Goal: Information Seeking & Learning: Learn about a topic

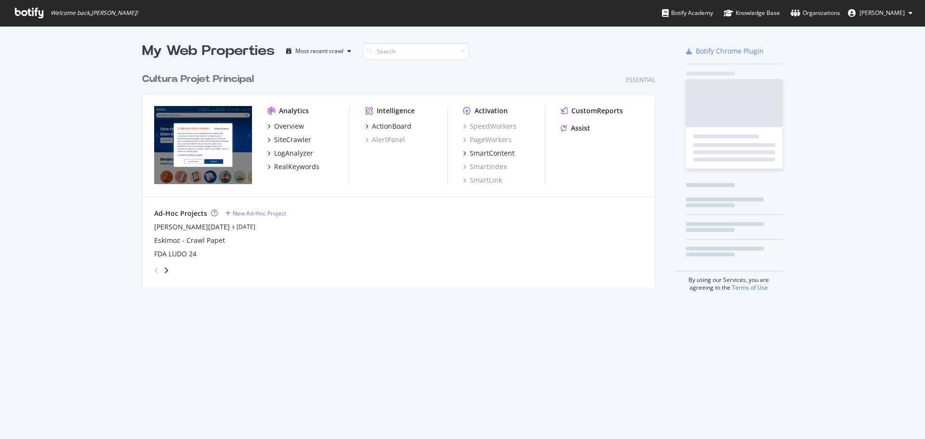
scroll to position [219, 514]
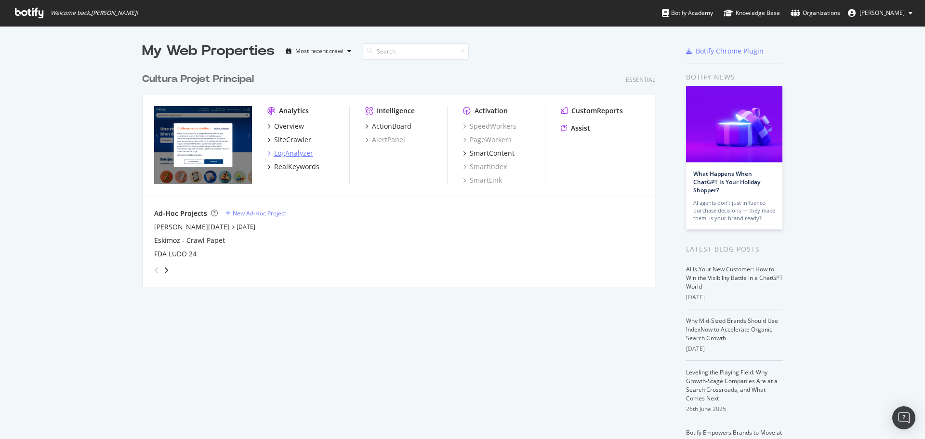
click at [296, 156] on div "LogAnalyzer" at bounding box center [293, 153] width 39 height 10
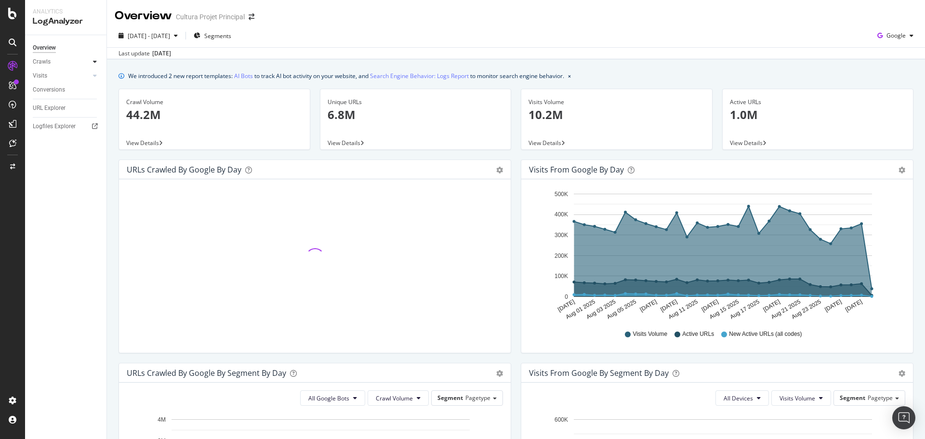
click at [98, 62] on div at bounding box center [95, 62] width 10 height 10
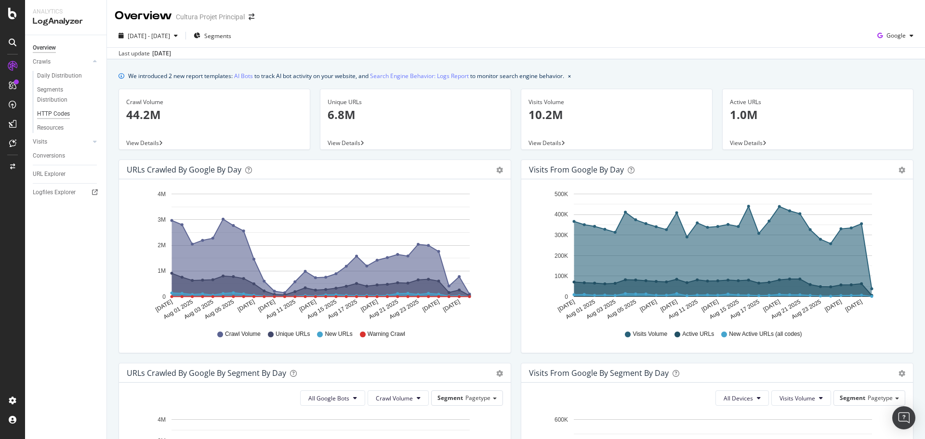
click at [68, 110] on div "HTTP Codes" at bounding box center [53, 114] width 33 height 10
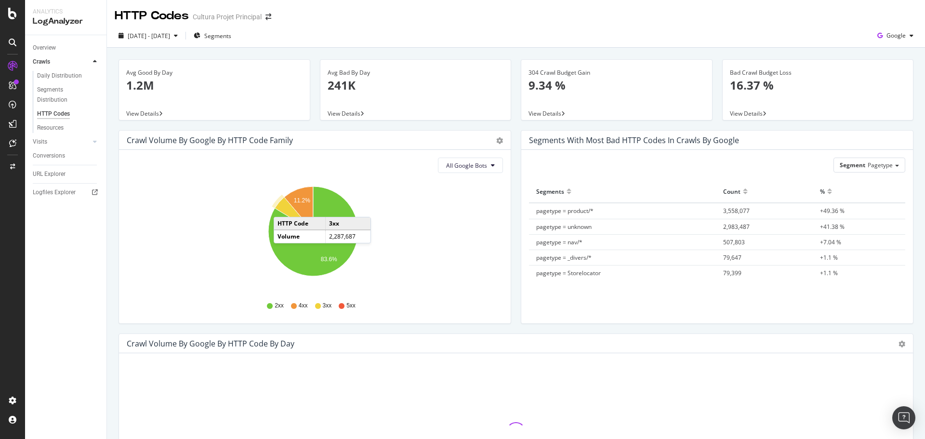
click at [283, 207] on icon "A chart." at bounding box center [294, 214] width 39 height 34
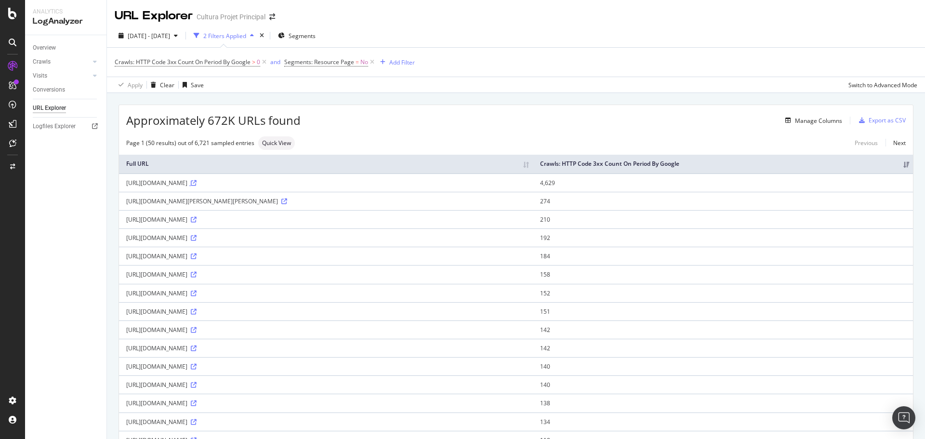
click at [197, 184] on icon at bounding box center [194, 183] width 6 height 6
click at [287, 203] on icon at bounding box center [284, 202] width 6 height 6
click at [197, 220] on icon at bounding box center [194, 220] width 6 height 6
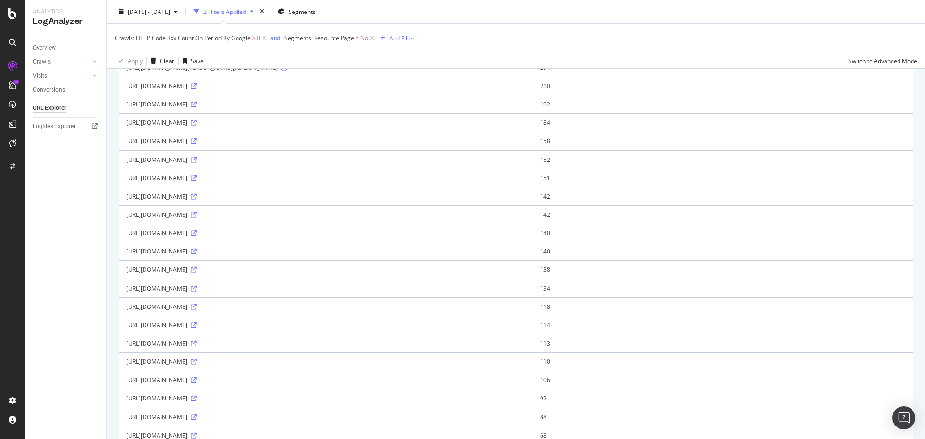
scroll to position [143, 0]
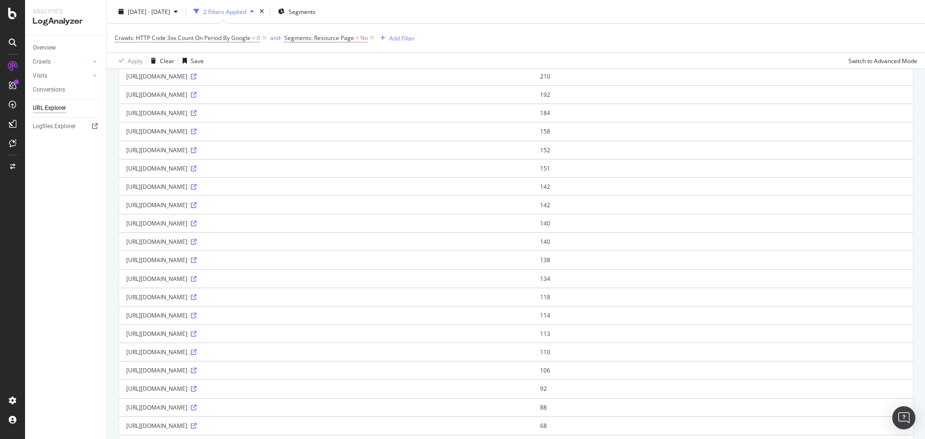
click at [197, 352] on icon at bounding box center [194, 352] width 6 height 6
click at [197, 408] on icon at bounding box center [194, 408] width 6 height 6
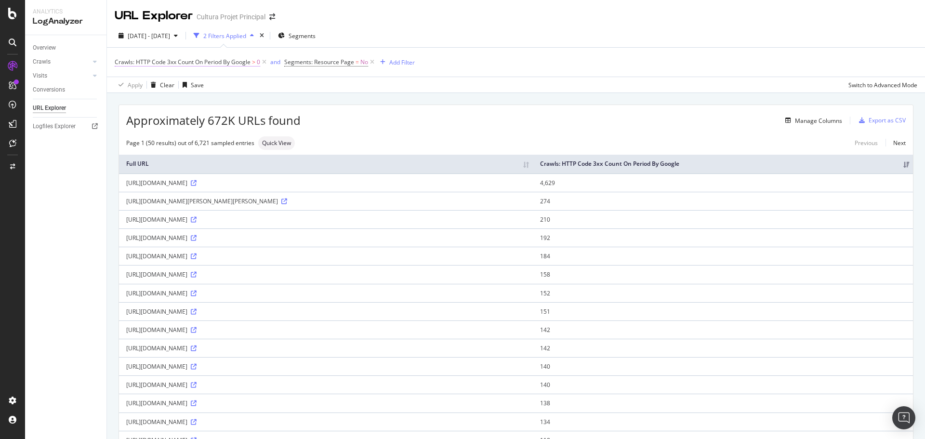
click at [173, 62] on span "Crawls: HTTP Code 3xx Count On Period By Google" at bounding box center [183, 62] width 136 height 8
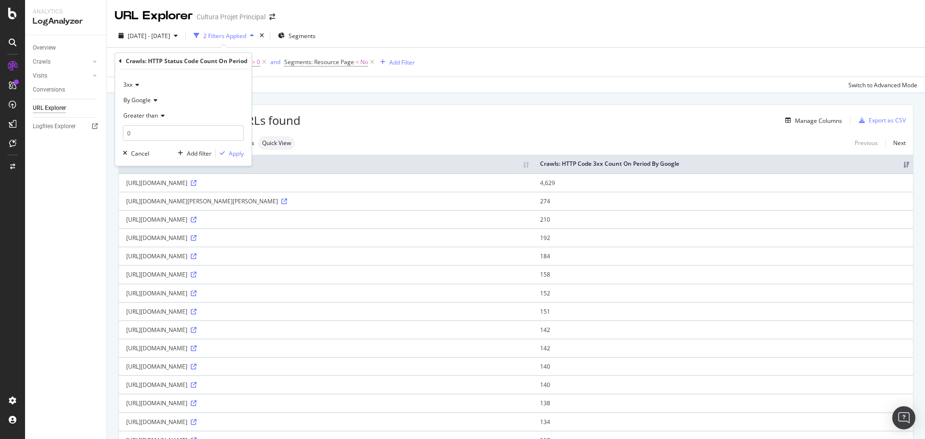
click at [147, 112] on span "Greater than" at bounding box center [140, 115] width 35 height 8
click at [140, 86] on div "3xx" at bounding box center [183, 84] width 121 height 15
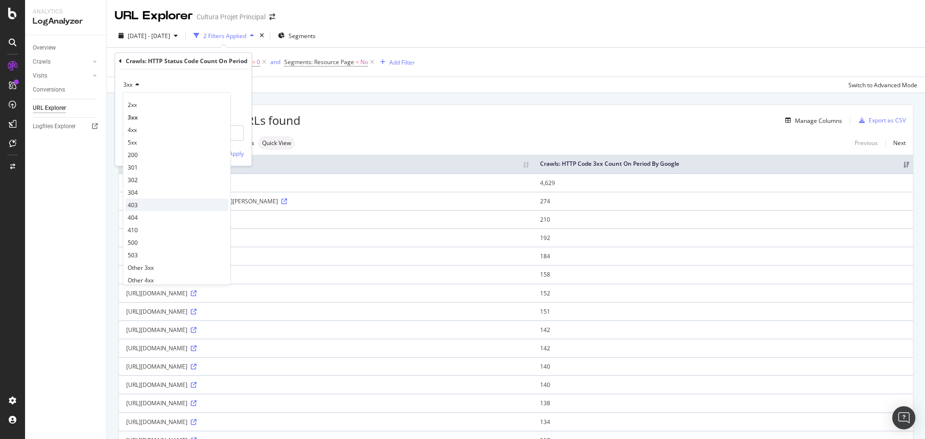
click at [142, 206] on div "403" at bounding box center [176, 205] width 103 height 13
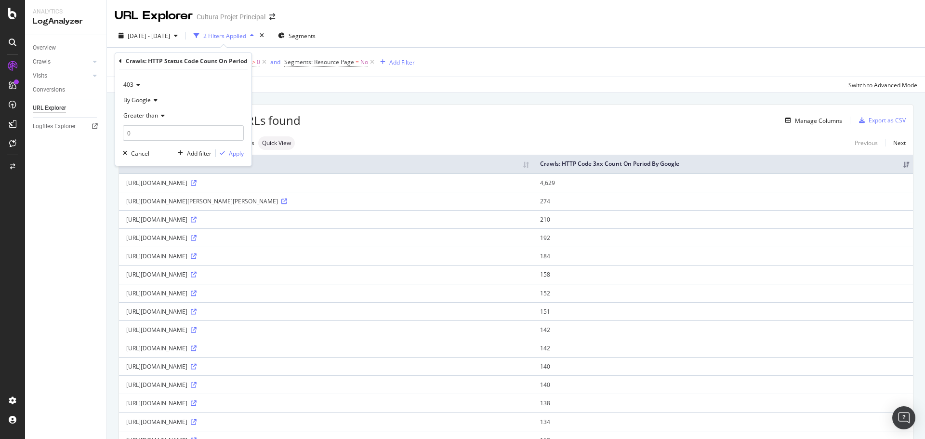
click at [130, 83] on span "403" at bounding box center [128, 84] width 10 height 8
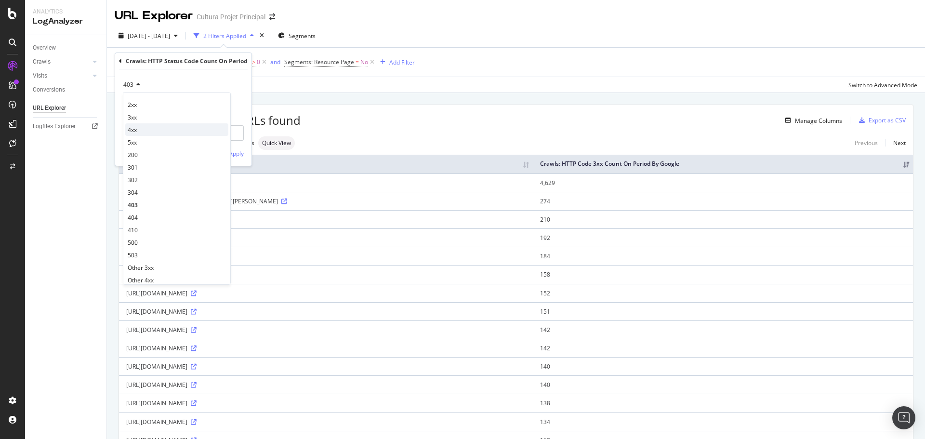
click at [140, 130] on div "4xx" at bounding box center [176, 129] width 103 height 13
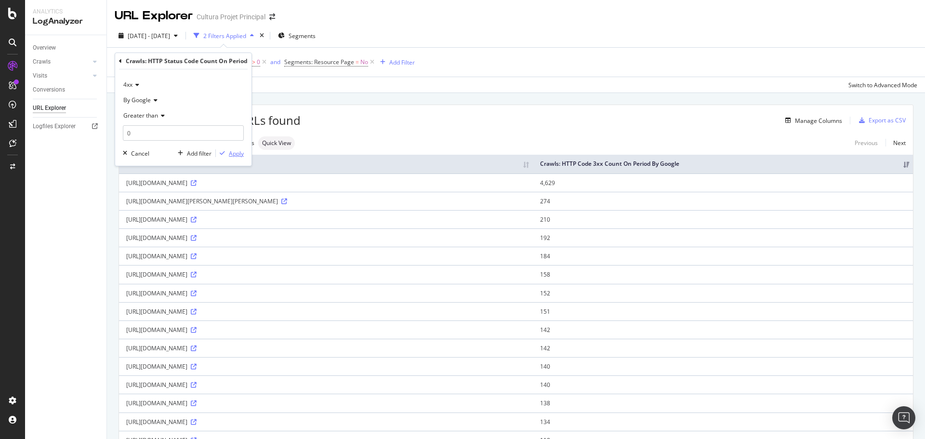
click at [235, 156] on div "Apply" at bounding box center [236, 153] width 15 height 8
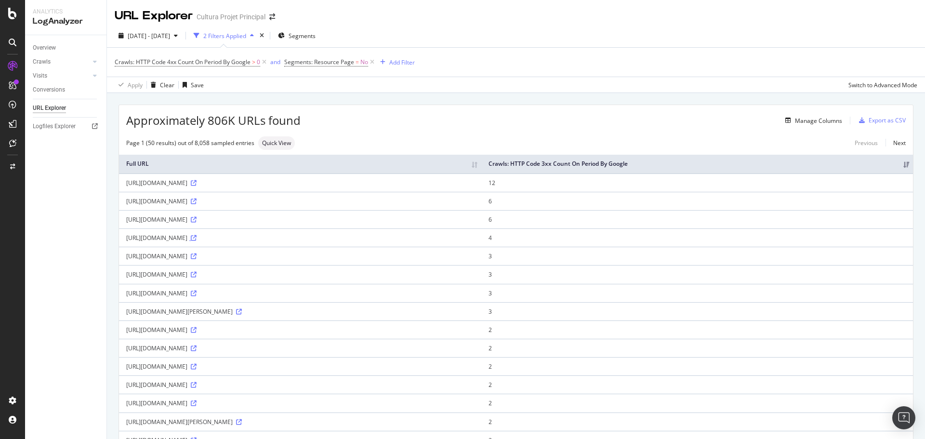
click at [197, 239] on icon at bounding box center [194, 238] width 6 height 6
click at [197, 331] on icon at bounding box center [194, 330] width 6 height 6
click at [181, 62] on span "Crawls: HTTP Code 4xx Count On Period By Google" at bounding box center [183, 62] width 136 height 8
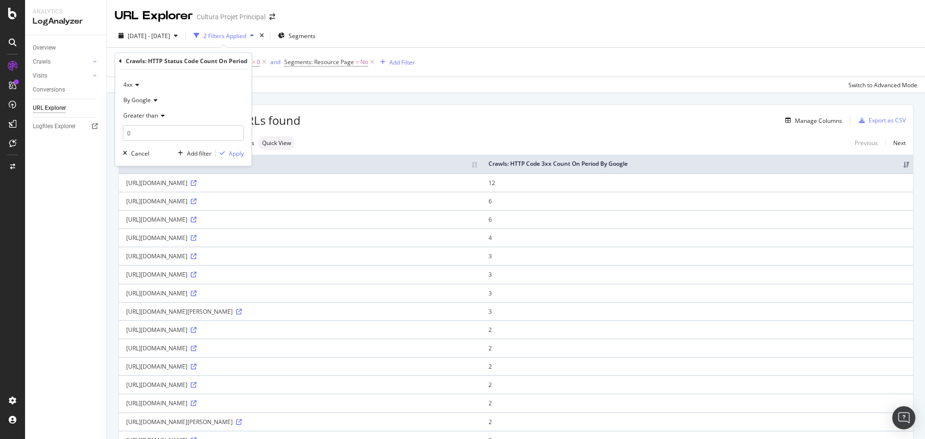
click at [130, 87] on span "4xx" at bounding box center [127, 84] width 9 height 8
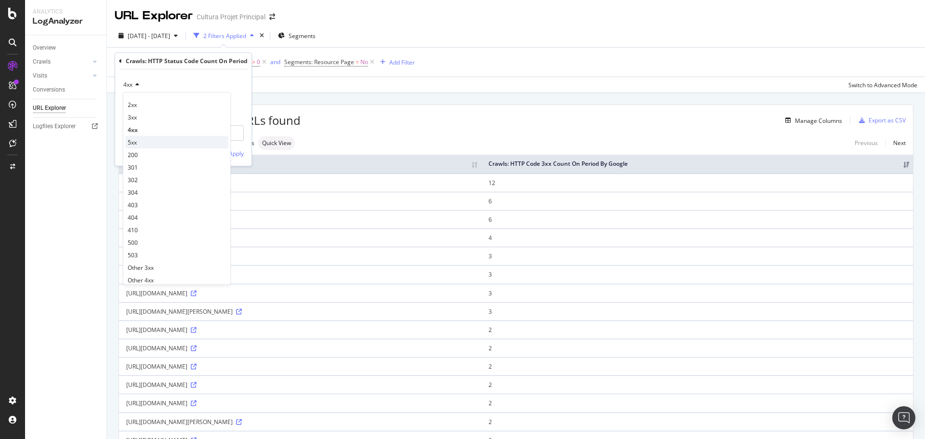
click at [142, 141] on div "5xx" at bounding box center [176, 142] width 103 height 13
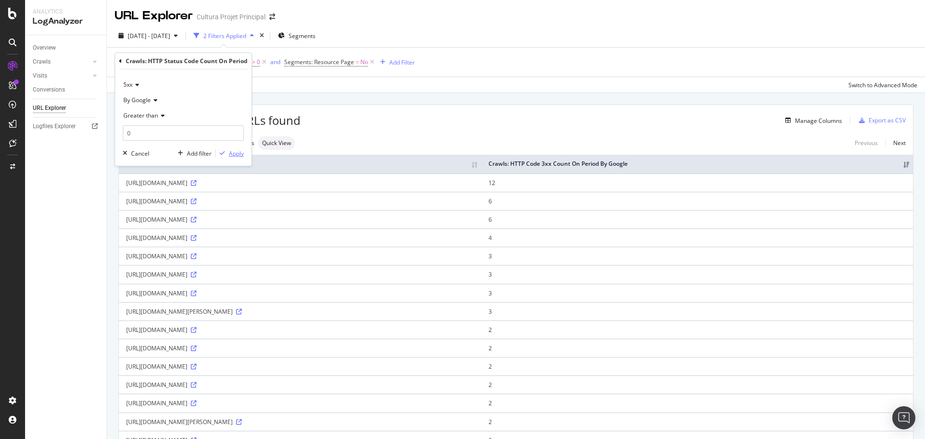
click at [235, 154] on div "Apply" at bounding box center [236, 153] width 15 height 8
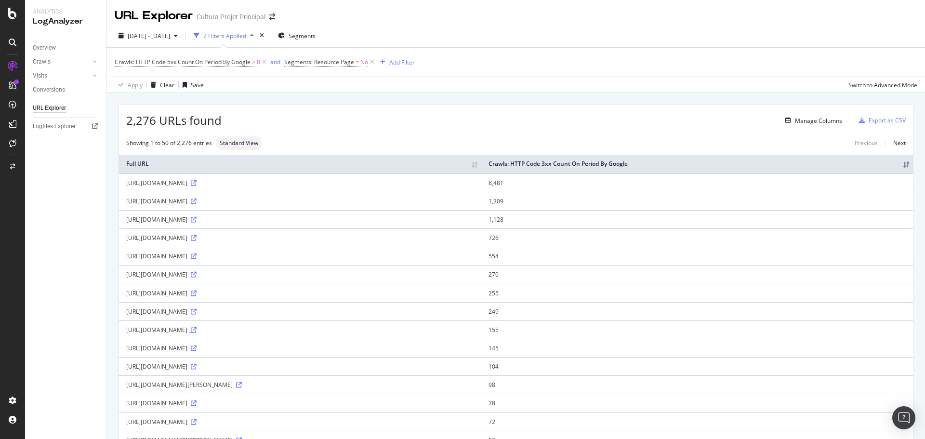
click at [197, 331] on icon at bounding box center [194, 330] width 6 height 6
click at [163, 35] on span "2025 Jul. 30th - Aug. 28th" at bounding box center [149, 36] width 42 height 8
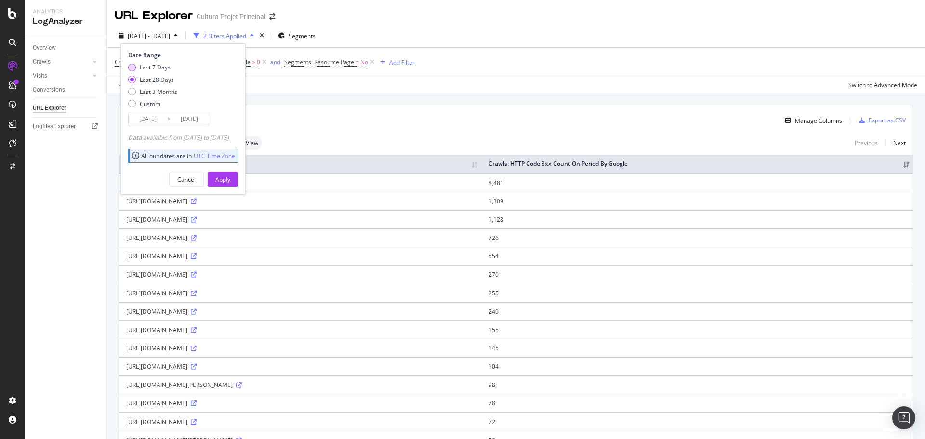
click at [161, 66] on div "Last 7 Days" at bounding box center [155, 67] width 31 height 8
type input "2025/08/22"
click at [230, 173] on div "Apply" at bounding box center [222, 179] width 15 height 14
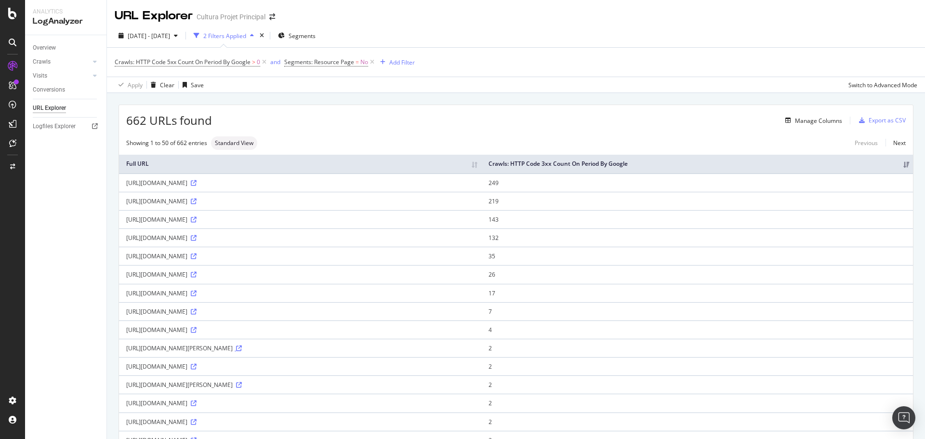
click at [242, 346] on icon at bounding box center [239, 349] width 6 height 6
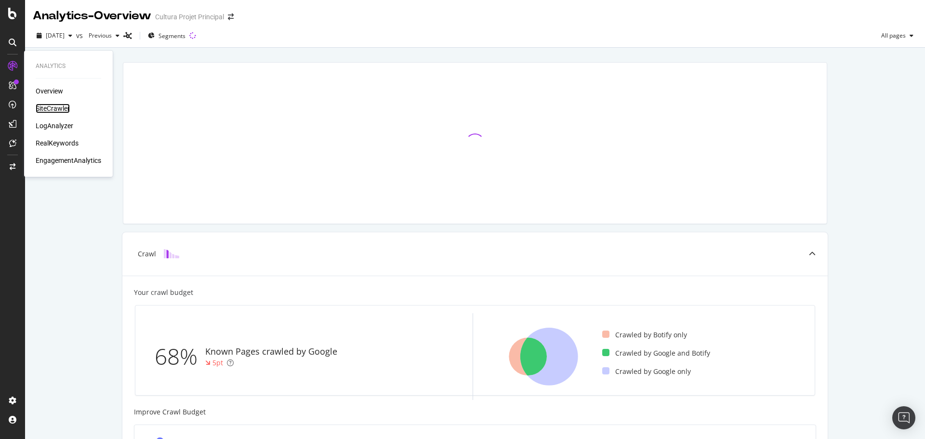
click at [58, 104] on div "SiteCrawler" at bounding box center [53, 109] width 34 height 10
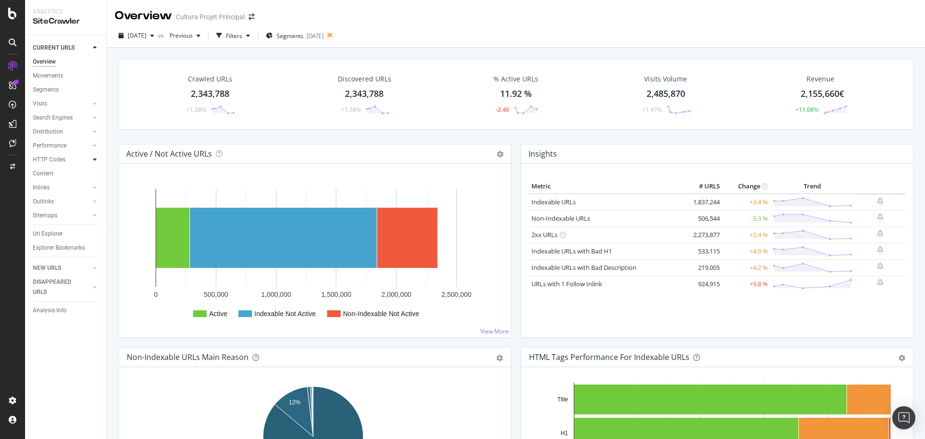
click at [99, 162] on div at bounding box center [95, 160] width 10 height 10
click at [48, 201] on div "Insights" at bounding box center [47, 202] width 21 height 10
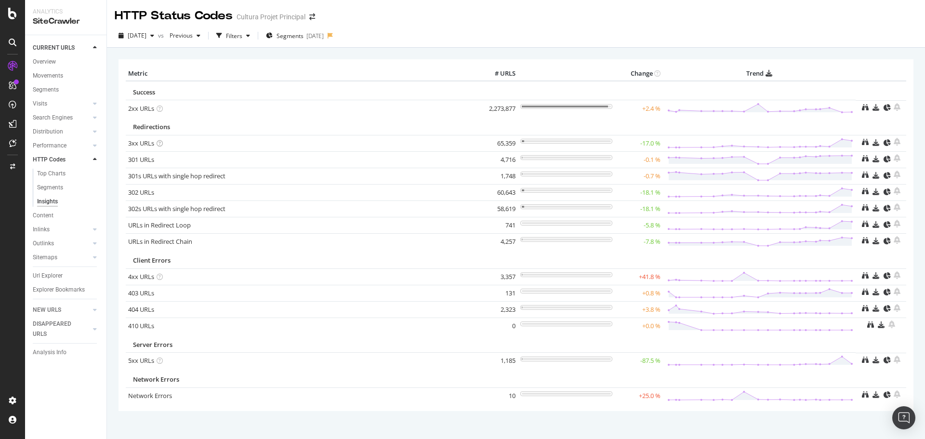
click at [160, 144] on icon at bounding box center [160, 143] width 6 height 6
drag, startPoint x: 137, startPoint y: 159, endPoint x: 119, endPoint y: 273, distance: 116.1
click at [119, 275] on div "Metric # URLS Change Trend Success 2xx URLs 2,273,877 +2.4 % Redirections 3xx U…" at bounding box center [516, 234] width 795 height 351
click at [185, 226] on link "URLs in Redirect Loop" at bounding box center [159, 225] width 63 height 9
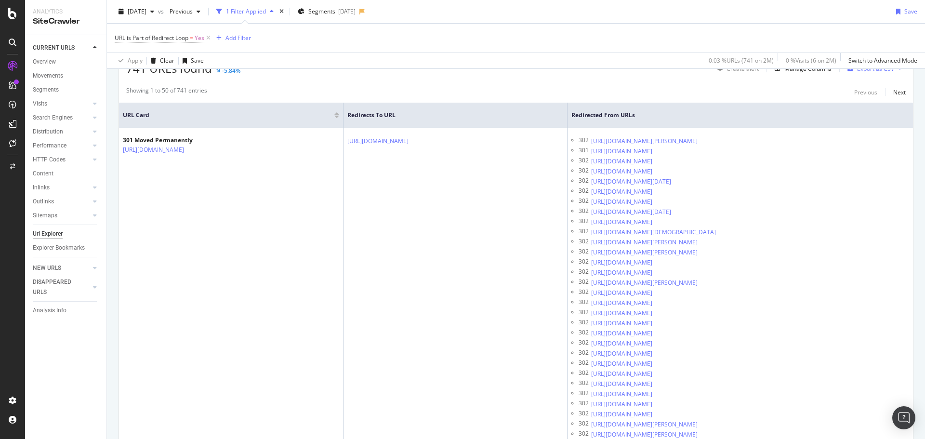
scroll to position [143, 0]
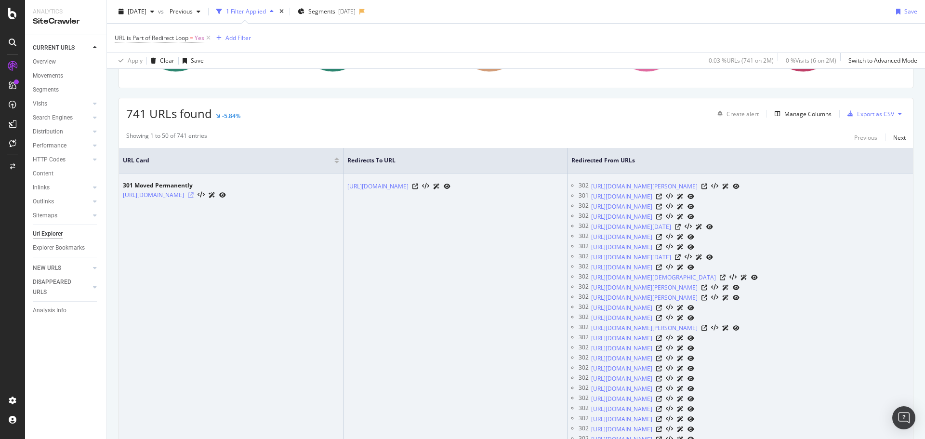
click at [194, 197] on icon at bounding box center [191, 195] width 6 height 6
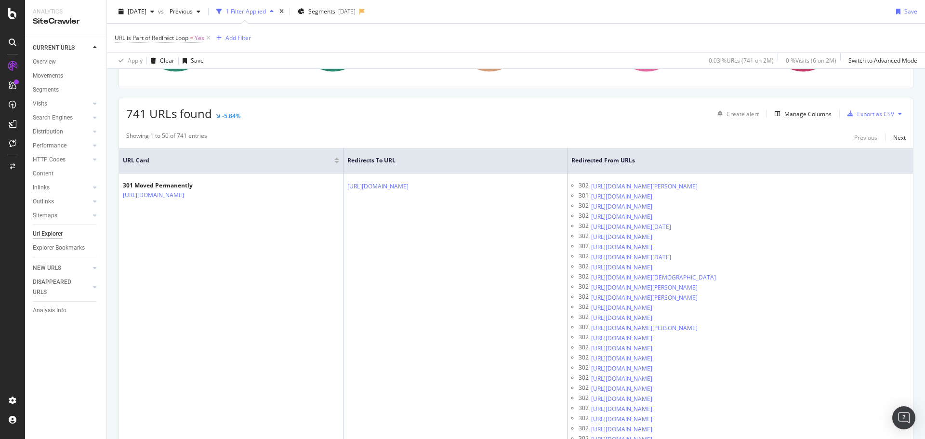
scroll to position [0, 0]
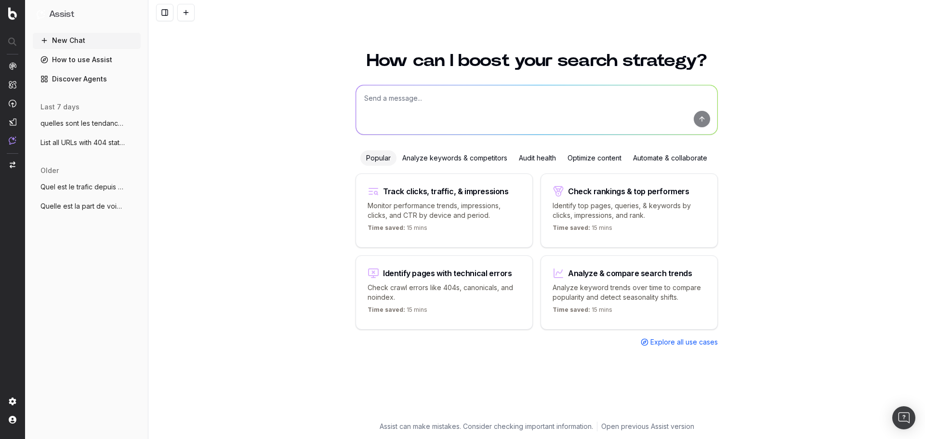
click at [439, 108] on textarea at bounding box center [536, 109] width 361 height 49
type textarea "peux-tu identifier les boucles de redirections dans le dernier crawl du site ?"
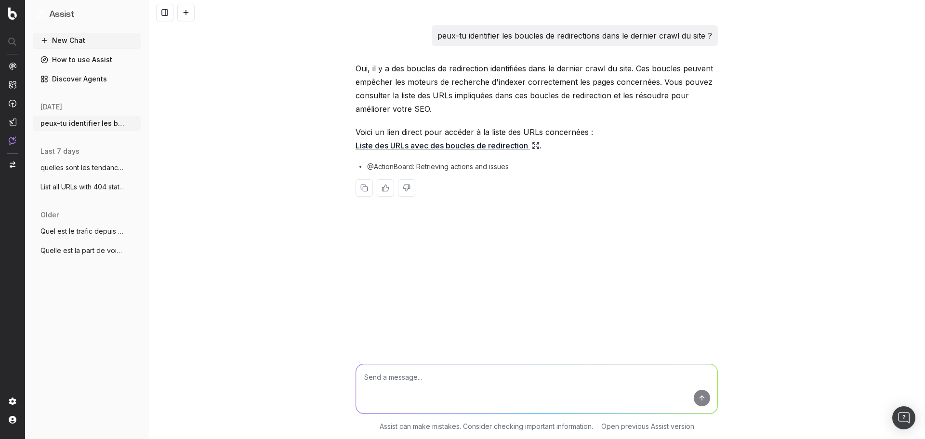
click at [519, 146] on link "Liste des URLs avec des boucles de redirection" at bounding box center [448, 145] width 184 height 13
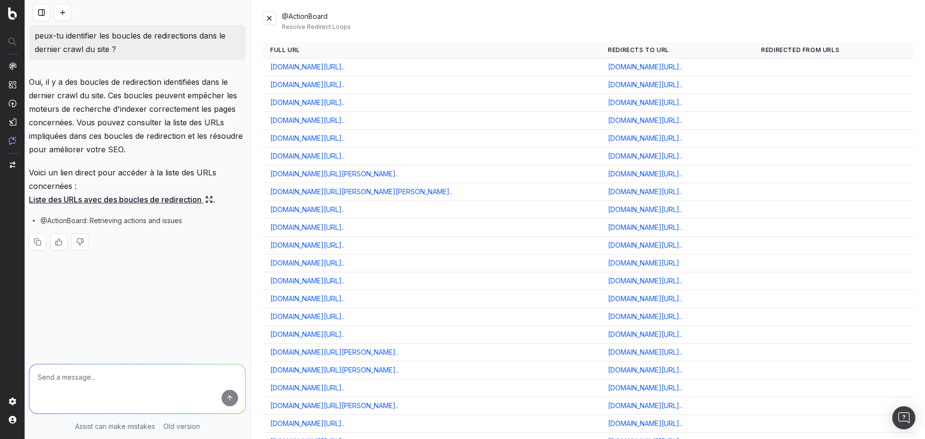
click at [345, 67] on link "www.cultura.com/p-bethanie-ou-l-art-de-guerir-9782750901370...." at bounding box center [307, 67] width 74 height 10
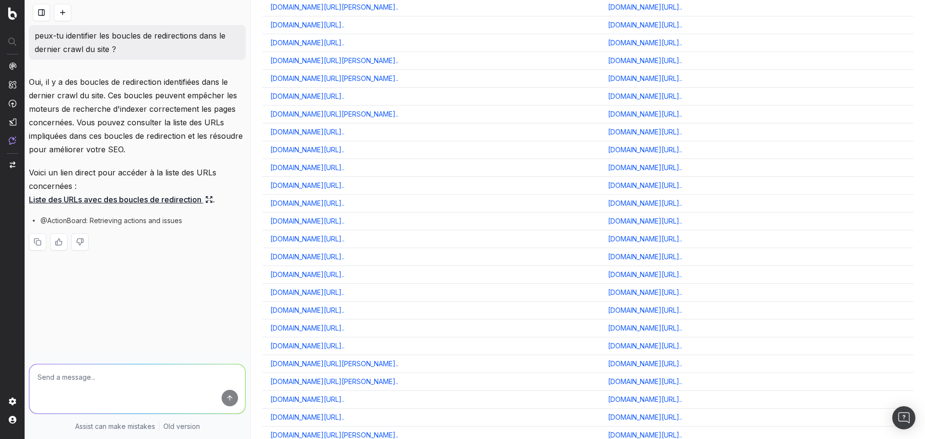
scroll to position [8546, 0]
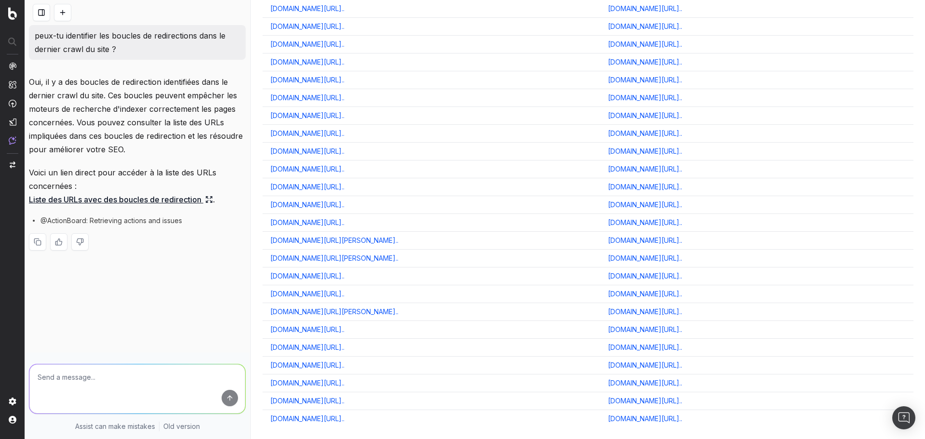
drag, startPoint x: 468, startPoint y: 424, endPoint x: 427, endPoint y: 34, distance: 392.4
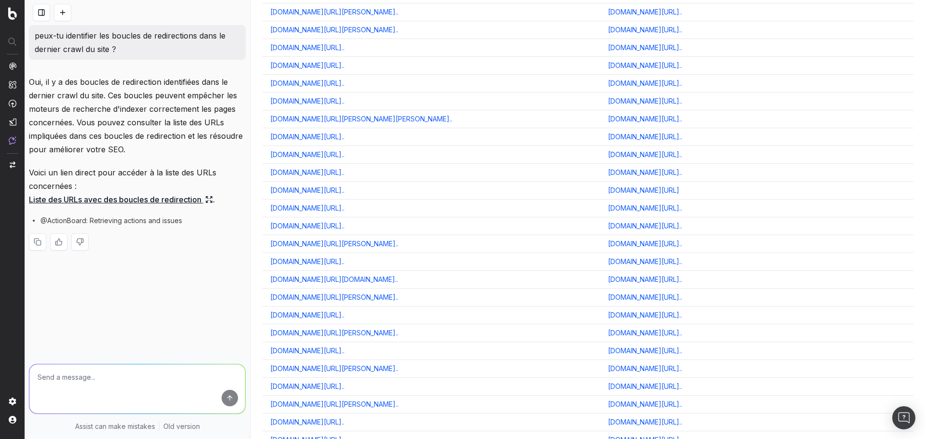
scroll to position [0, 0]
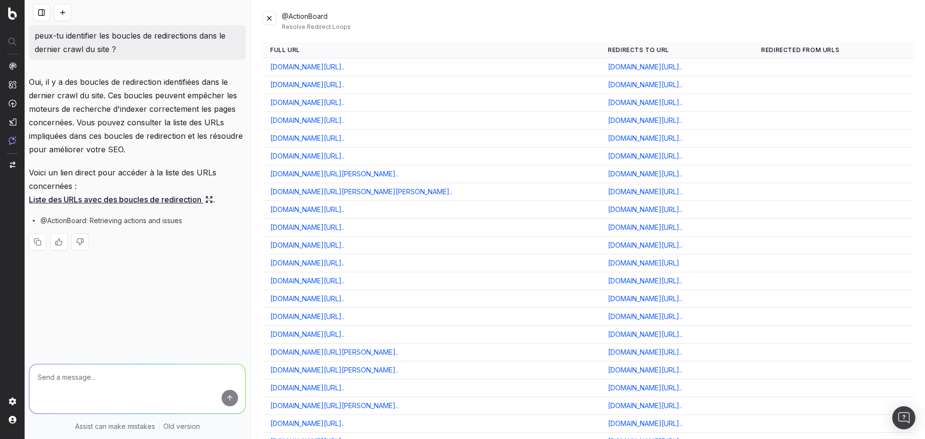
click at [345, 299] on link "www.cultura.com/p-l-evangile-perdu-la-veritable-histoire-de-..." at bounding box center [307, 299] width 74 height 10
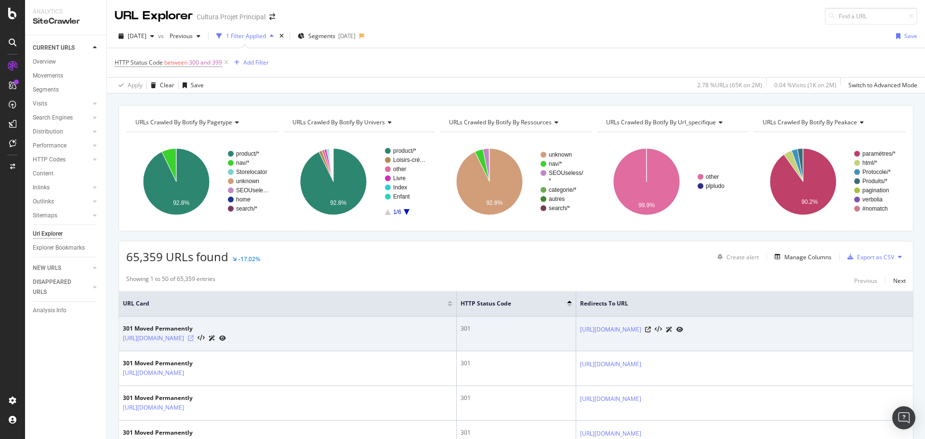
click at [194, 341] on icon at bounding box center [191, 338] width 6 height 6
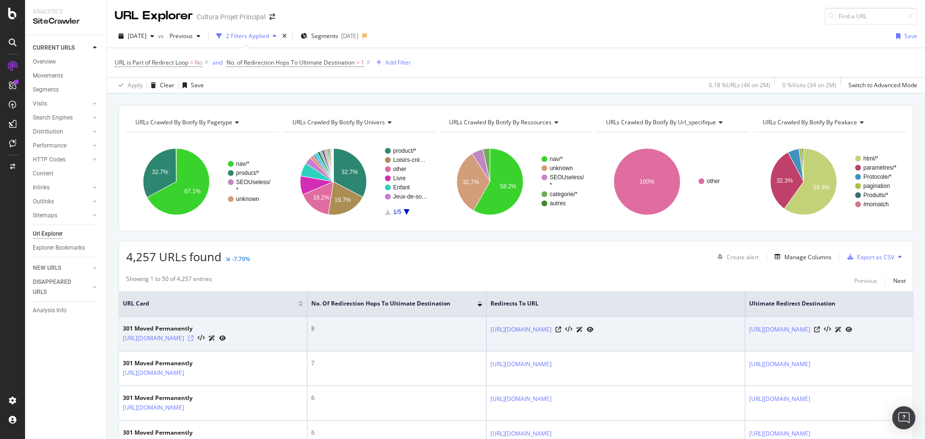
click at [194, 341] on icon at bounding box center [191, 338] width 6 height 6
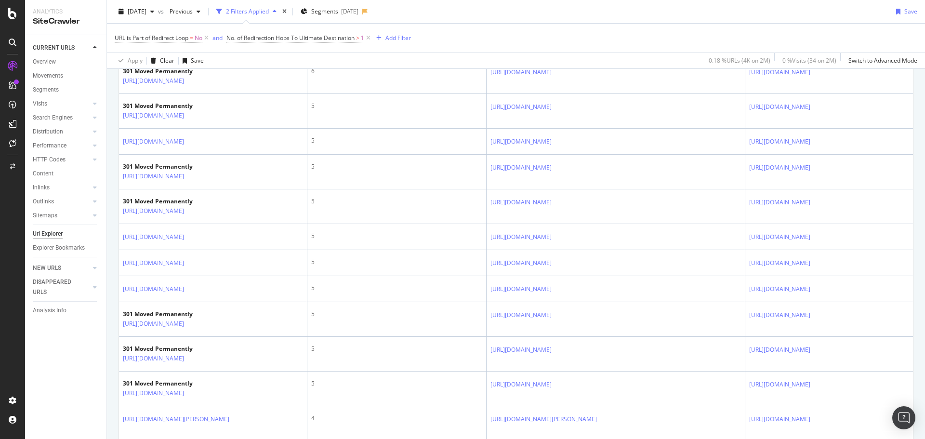
scroll to position [540, 0]
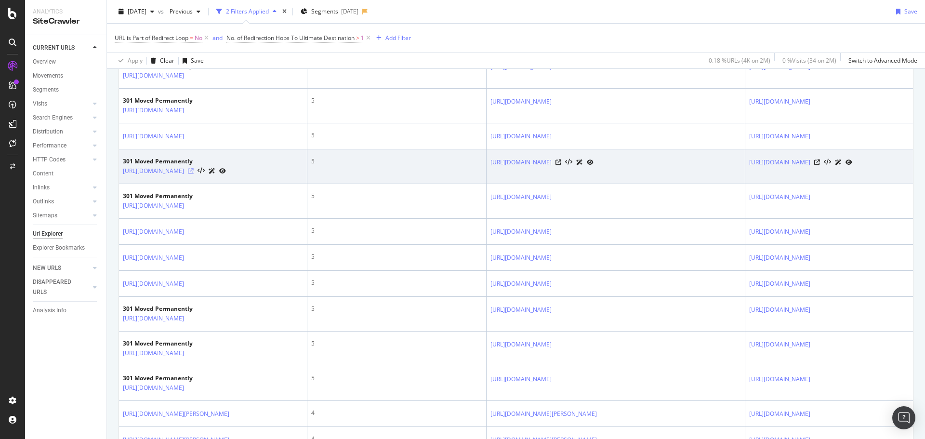
click at [194, 174] on icon at bounding box center [191, 171] width 6 height 6
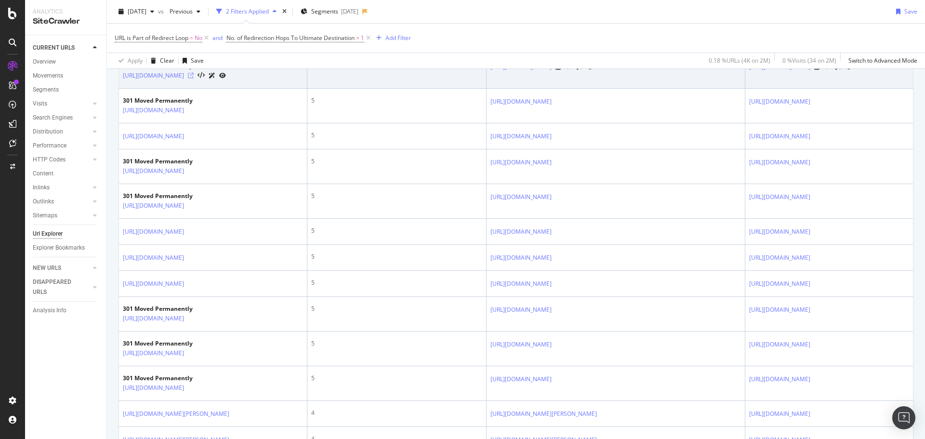
click at [194, 79] on icon at bounding box center [191, 76] width 6 height 6
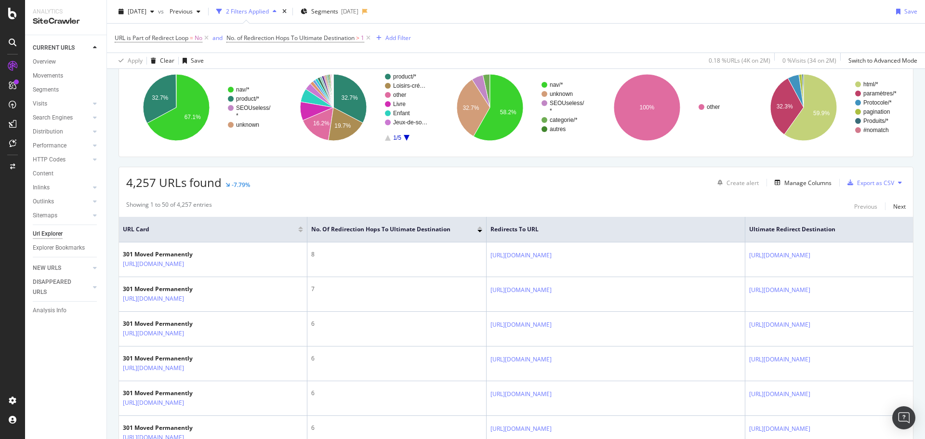
scroll to position [0, 0]
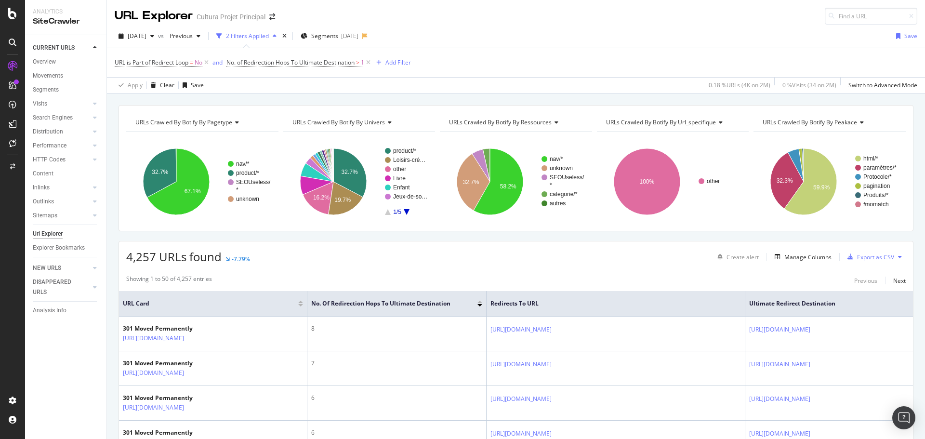
click at [868, 260] on div "Export as CSV" at bounding box center [875, 257] width 37 height 8
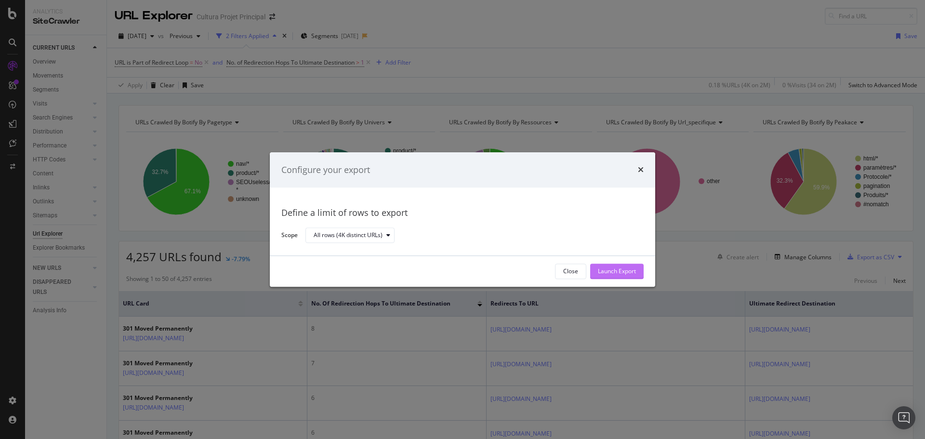
click at [631, 275] on div "Launch Export" at bounding box center [617, 271] width 38 height 8
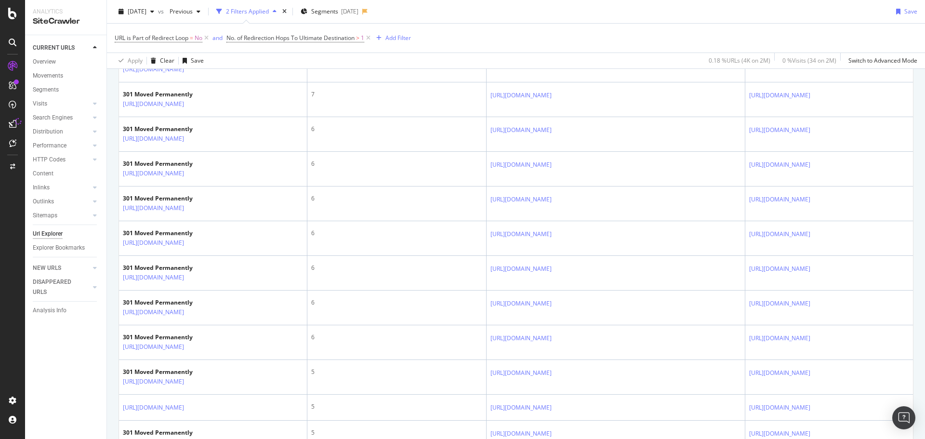
scroll to position [1454, 0]
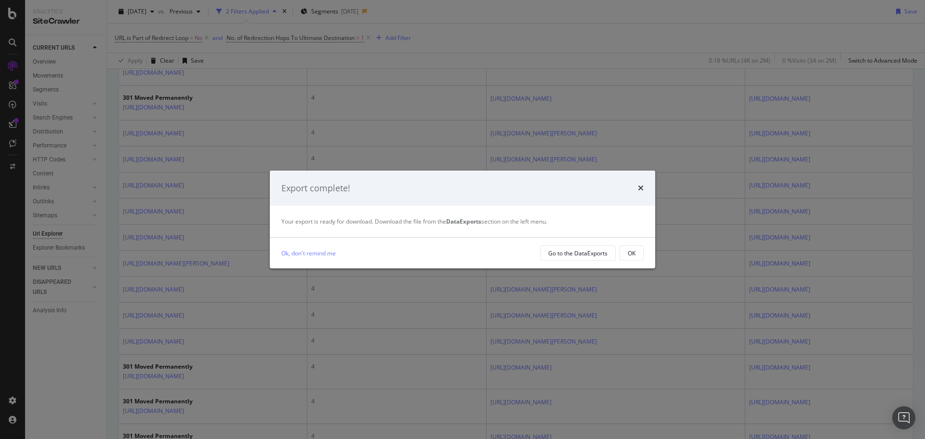
drag, startPoint x: 580, startPoint y: 253, endPoint x: 461, endPoint y: 51, distance: 234.8
click at [461, 51] on div "Export complete! Your export is ready for download. Download the file from the …" at bounding box center [462, 219] width 925 height 439
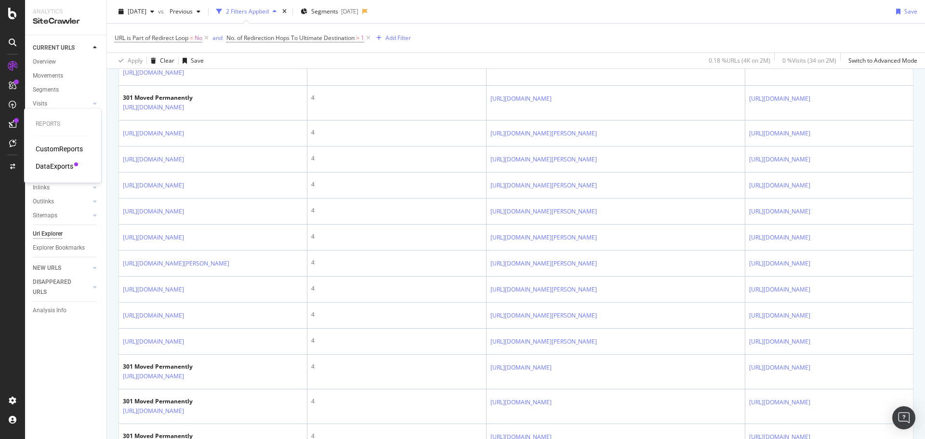
drag, startPoint x: 39, startPoint y: 161, endPoint x: 47, endPoint y: 114, distance: 47.5
click at [47, 114] on div "Reports CustomReports DataExports" at bounding box center [62, 145] width 69 height 70
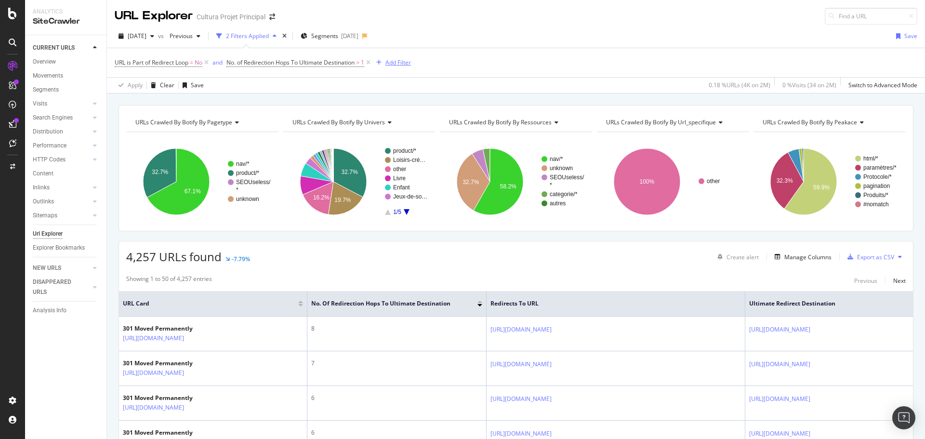
click at [399, 62] on div "Add Filter" at bounding box center [399, 62] width 26 height 8
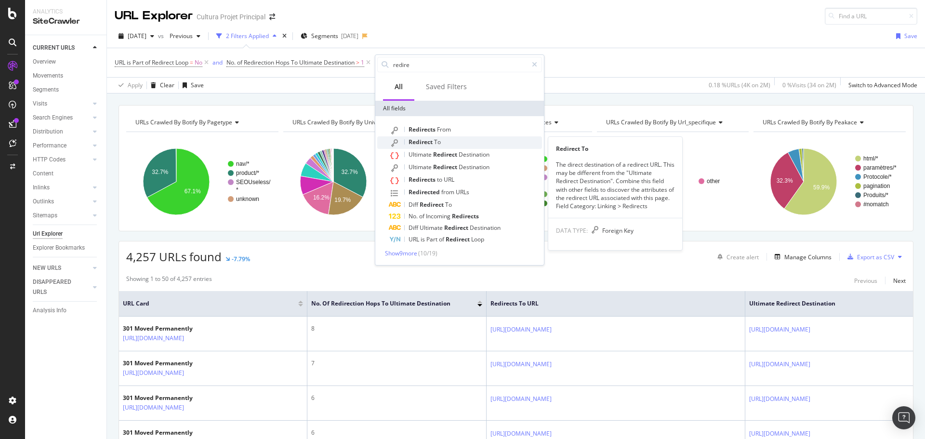
type input "redire"
click at [419, 137] on div "Redirect To" at bounding box center [465, 142] width 153 height 13
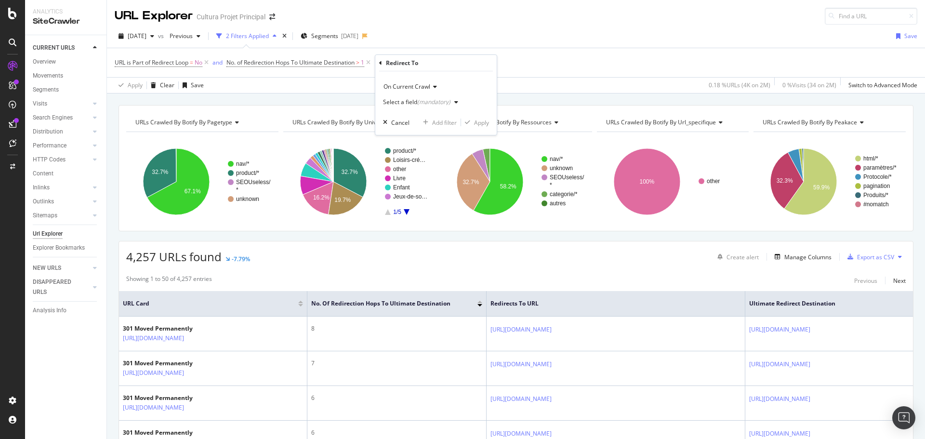
click at [418, 105] on div "(mandatory)" at bounding box center [433, 102] width 33 height 8
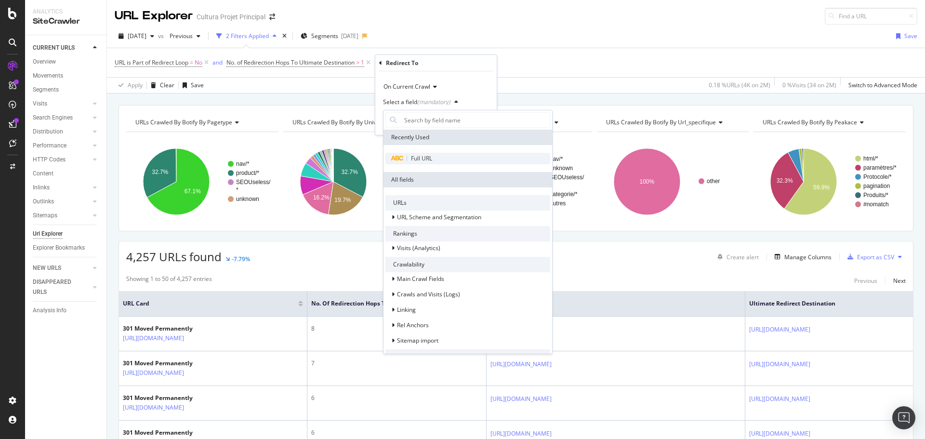
click at [414, 162] on div "Full URL" at bounding box center [468, 159] width 165 height 12
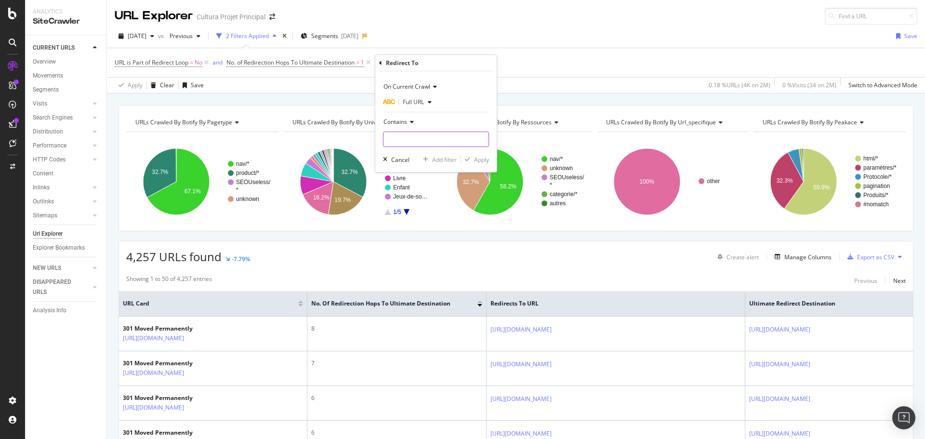
click at [411, 141] on input "text" at bounding box center [436, 139] width 105 height 15
click at [407, 121] on icon at bounding box center [410, 122] width 7 height 6
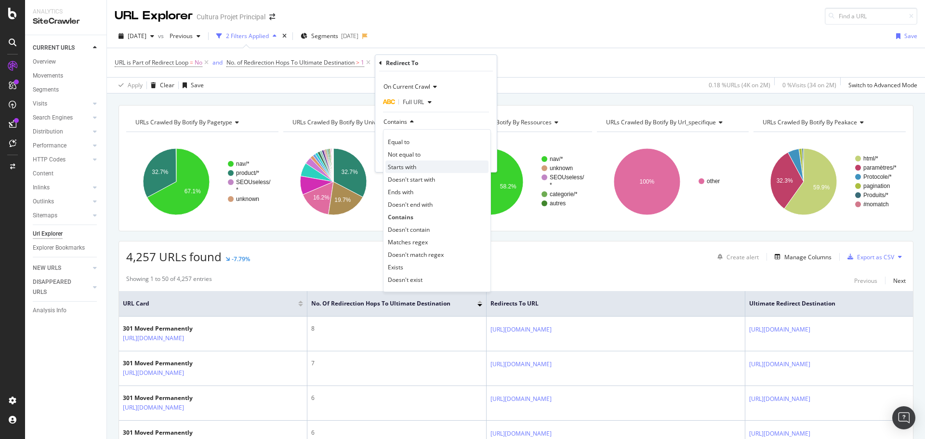
click at [403, 168] on span "Starts with" at bounding box center [402, 167] width 28 height 8
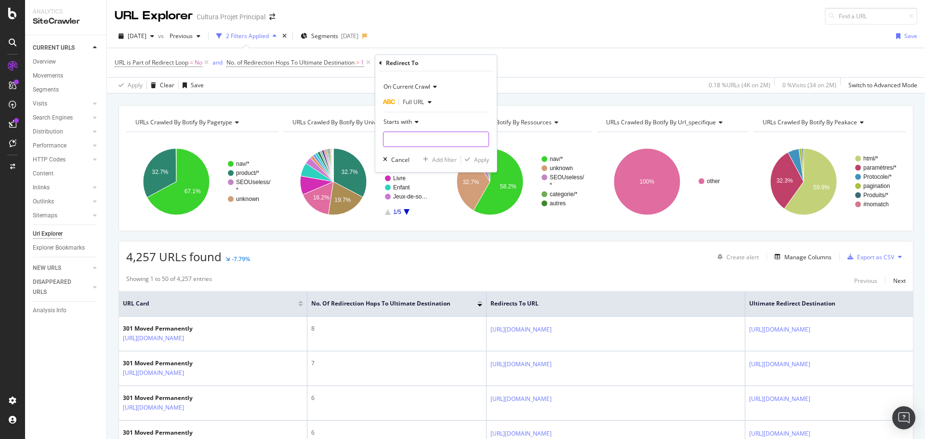
click at [406, 145] on input "text" at bounding box center [436, 139] width 105 height 15
type input "http://"
click at [486, 161] on div "Apply" at bounding box center [481, 160] width 15 height 8
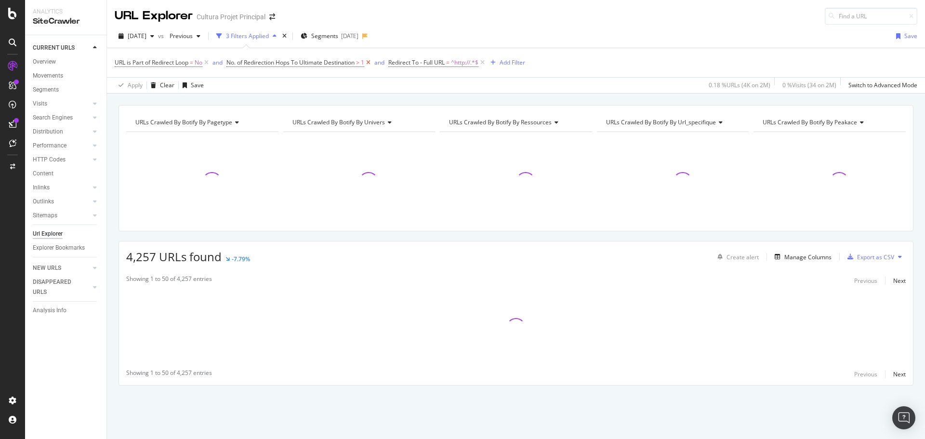
click at [373, 61] on icon at bounding box center [368, 63] width 8 height 10
click at [208, 61] on icon at bounding box center [206, 63] width 8 height 10
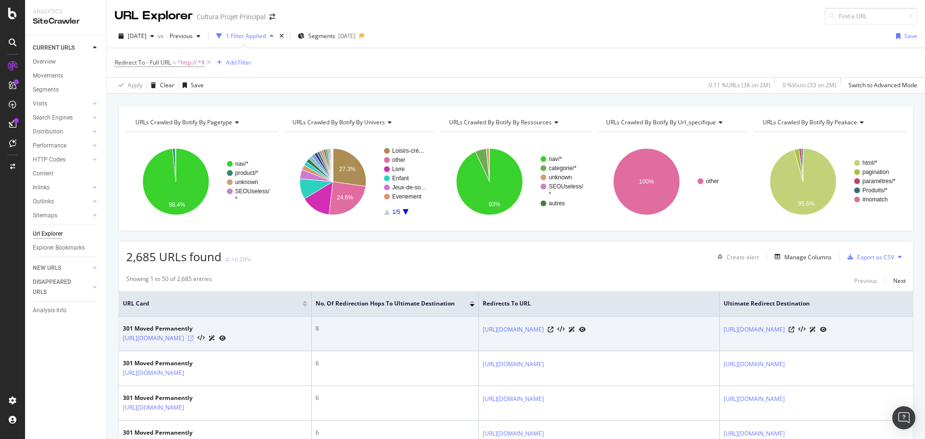
click at [194, 341] on icon at bounding box center [191, 338] width 6 height 6
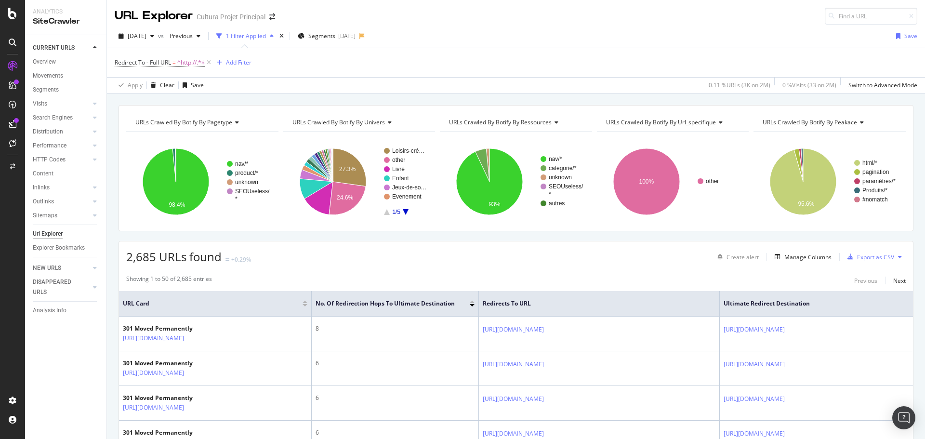
click at [864, 254] on div "Export as CSV" at bounding box center [875, 257] width 37 height 8
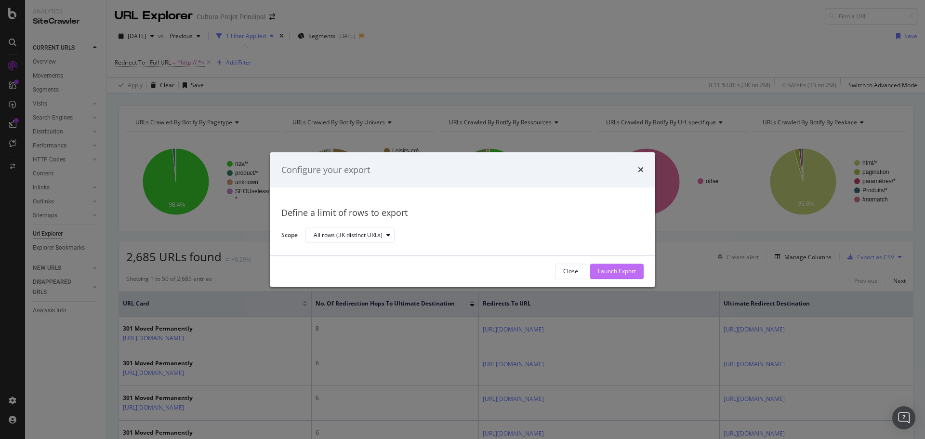
click at [634, 273] on div "Launch Export" at bounding box center [617, 271] width 38 height 8
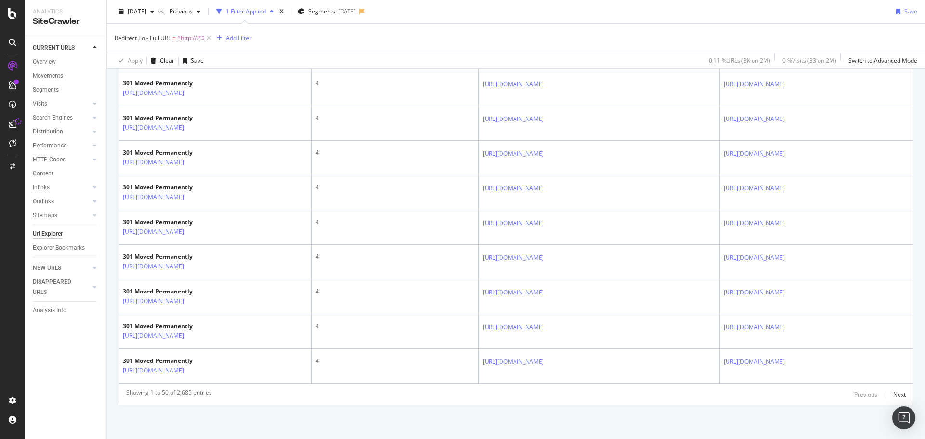
scroll to position [2228, 0]
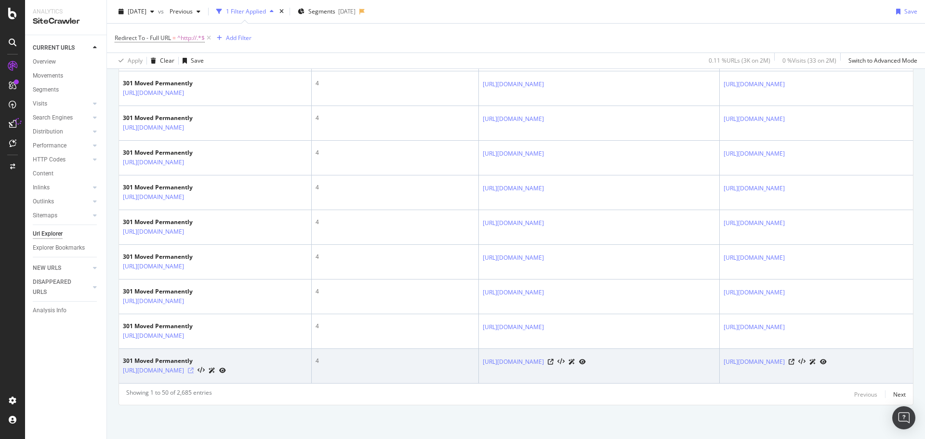
click at [194, 368] on icon at bounding box center [191, 371] width 6 height 6
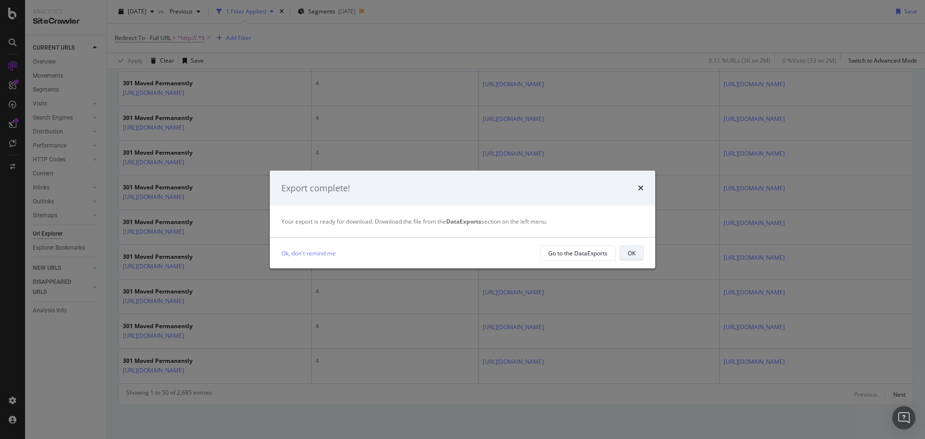
click at [636, 258] on button "OK" at bounding box center [632, 252] width 24 height 15
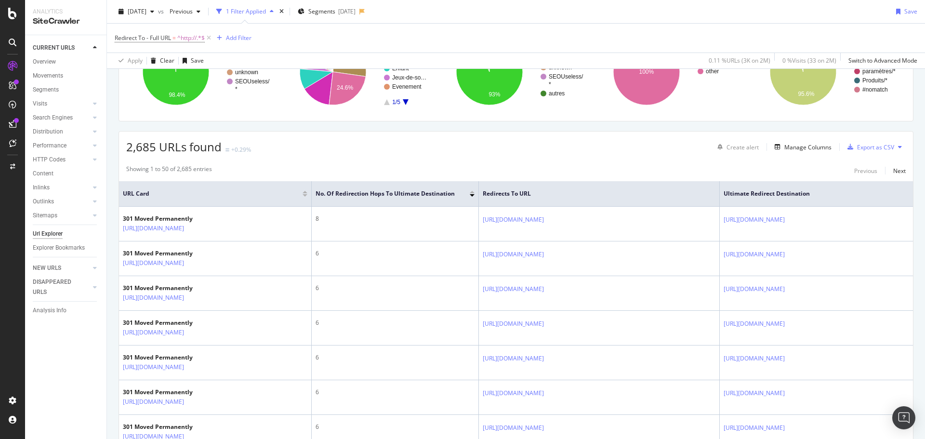
scroll to position [0, 0]
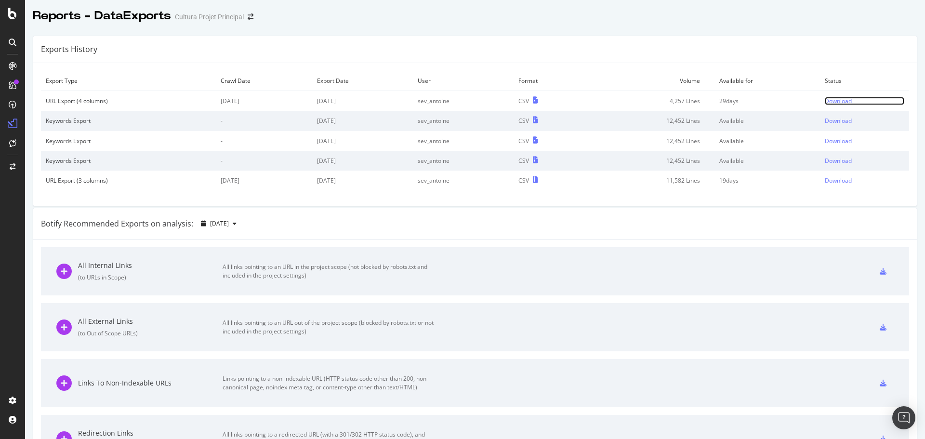
click at [836, 103] on div "Download" at bounding box center [838, 101] width 27 height 8
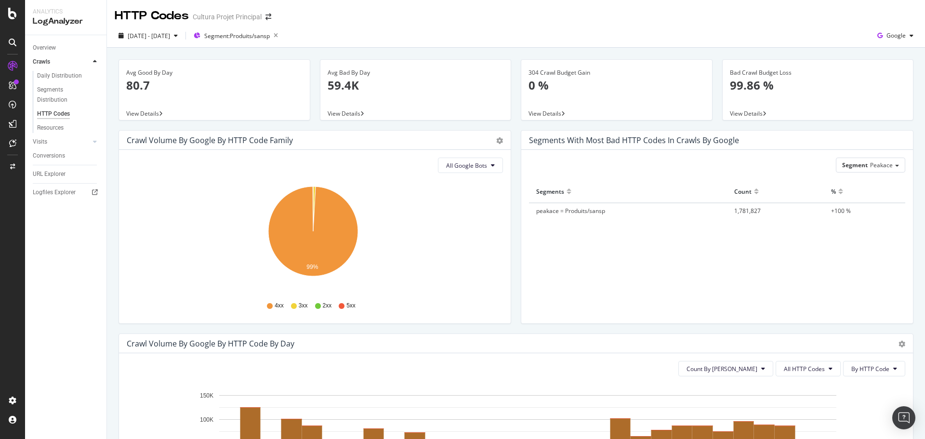
scroll to position [154, 0]
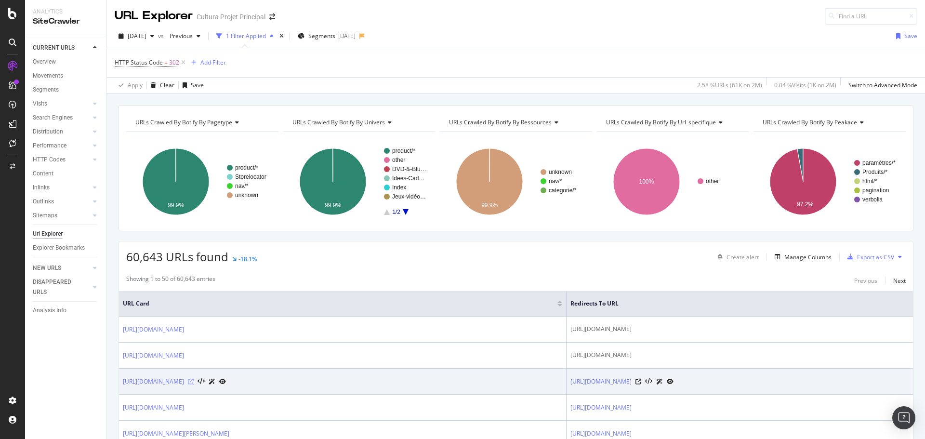
click at [194, 385] on icon at bounding box center [191, 382] width 6 height 6
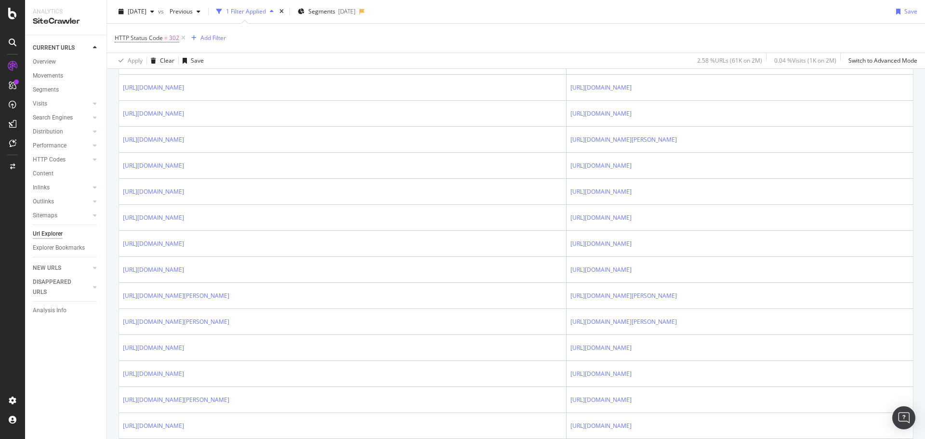
scroll to position [790, 0]
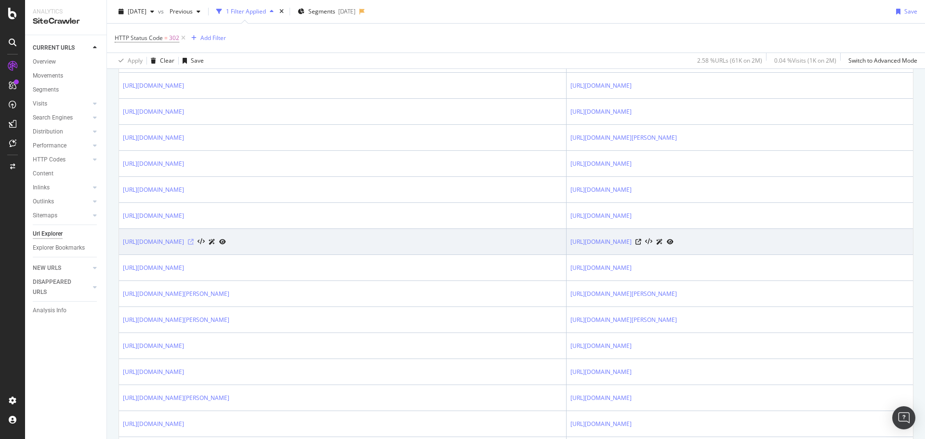
click at [194, 245] on icon at bounding box center [191, 242] width 6 height 6
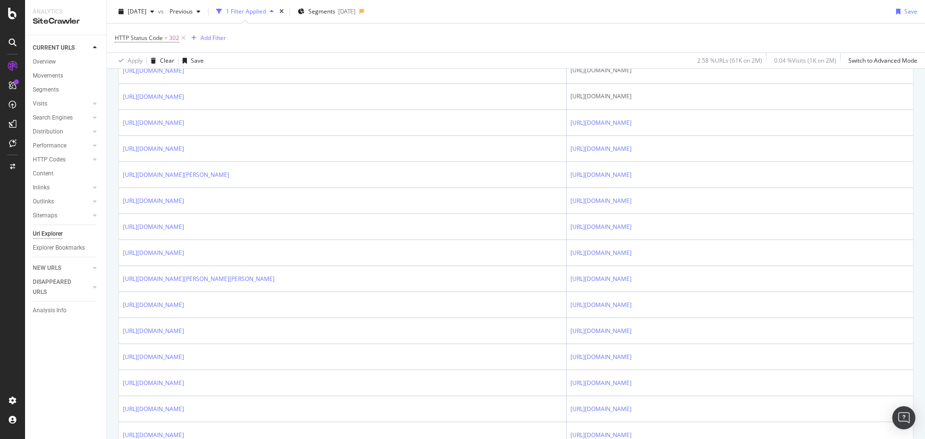
scroll to position [0, 0]
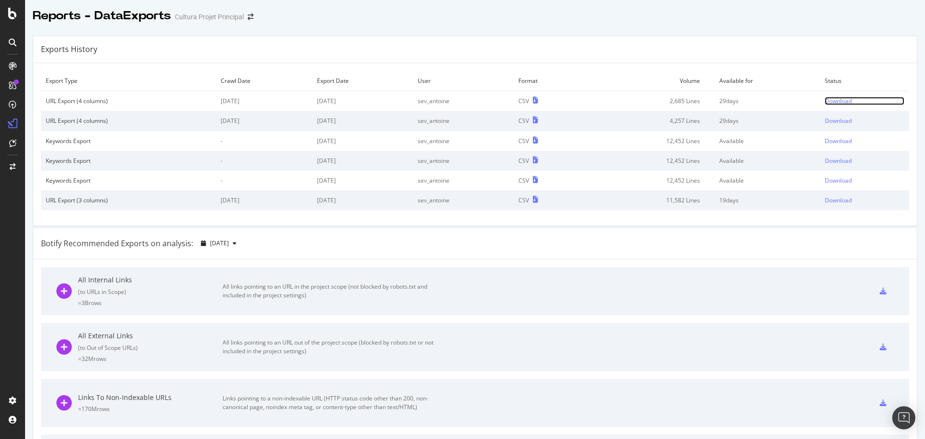
click at [838, 97] on div "Download" at bounding box center [838, 101] width 27 height 8
